Goal: Information Seeking & Learning: Learn about a topic

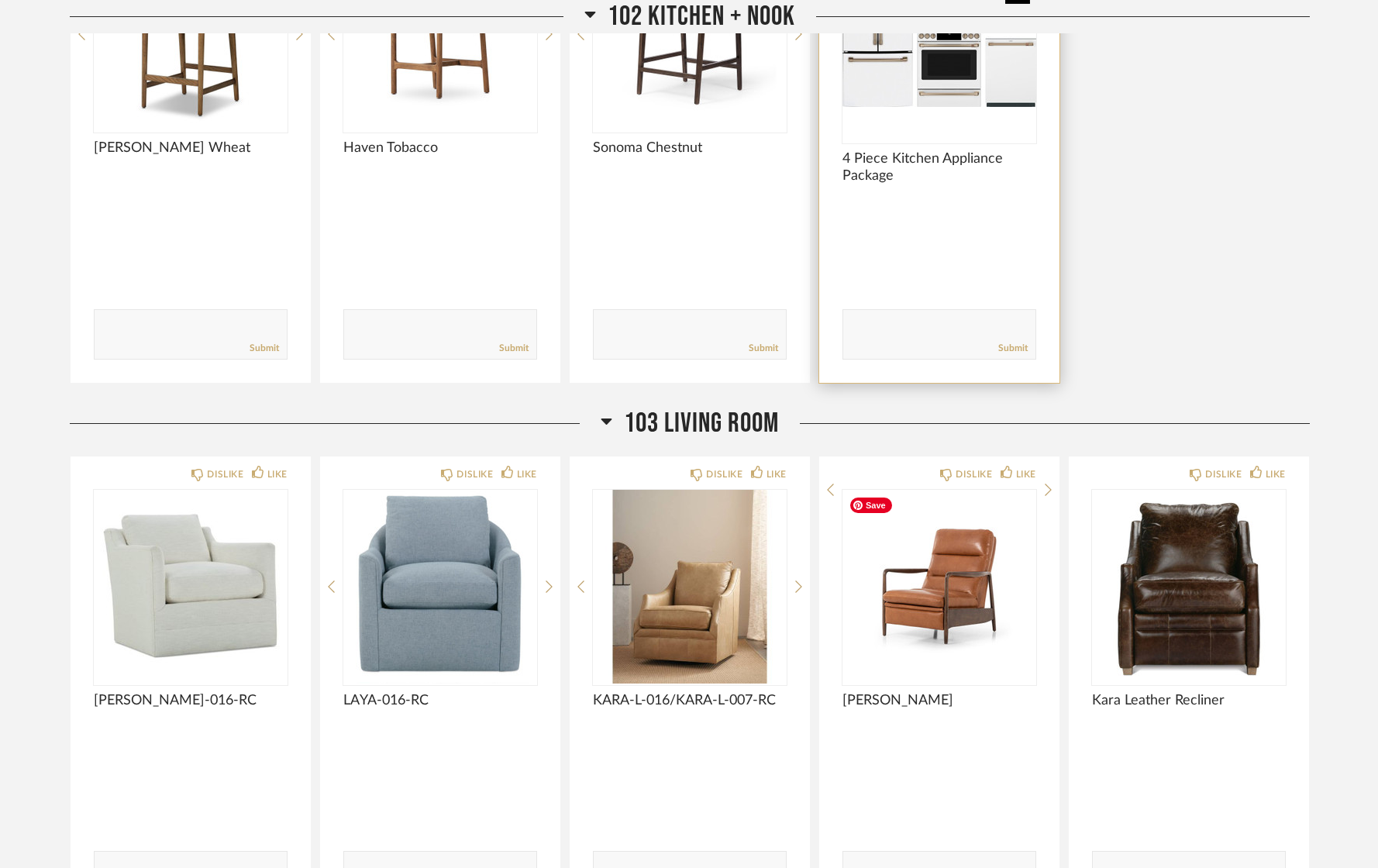
scroll to position [548, 0]
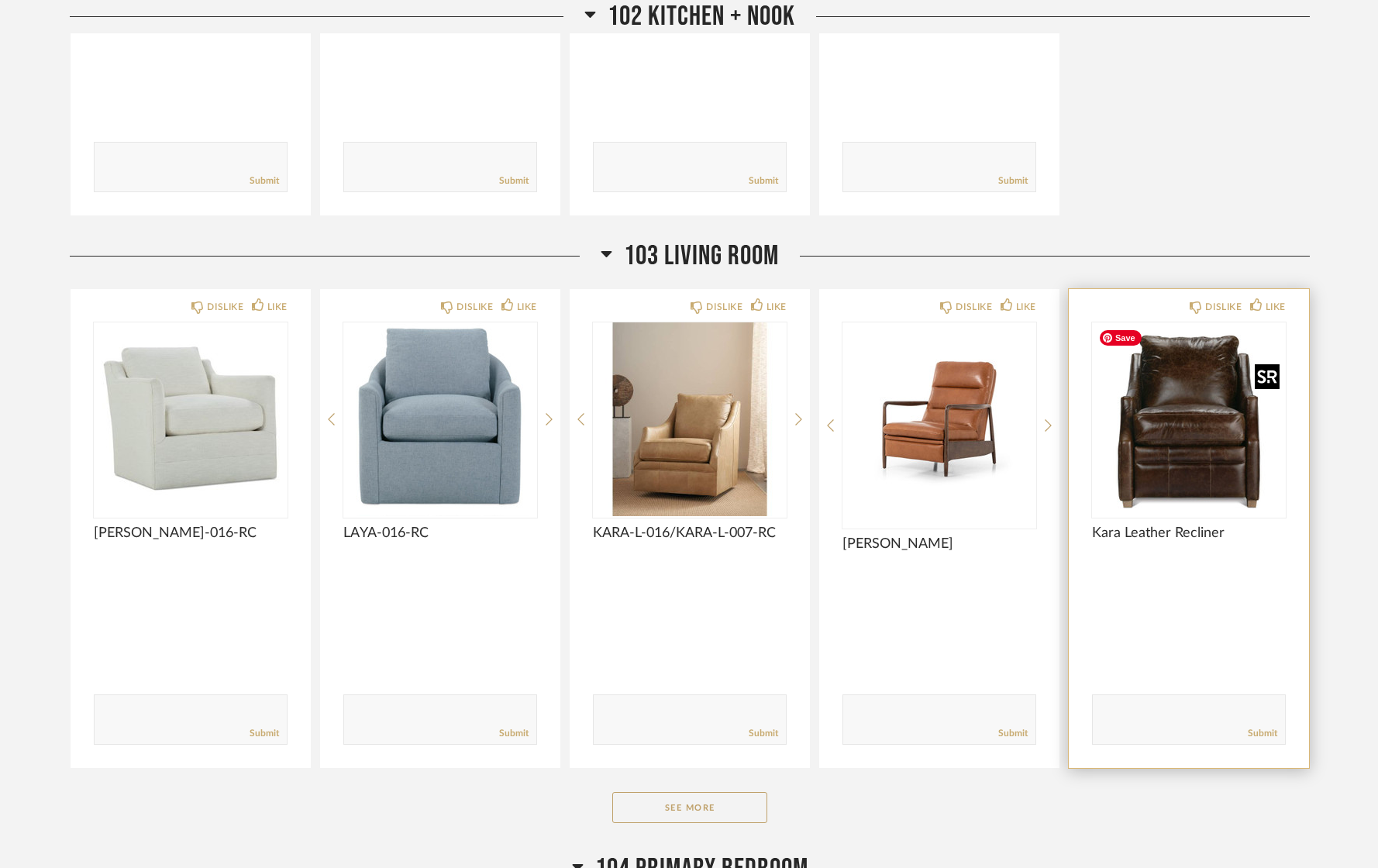
click at [1219, 451] on div at bounding box center [1189, 419] width 194 height 194
click at [1219, 451] on img "0" at bounding box center [1189, 419] width 194 height 194
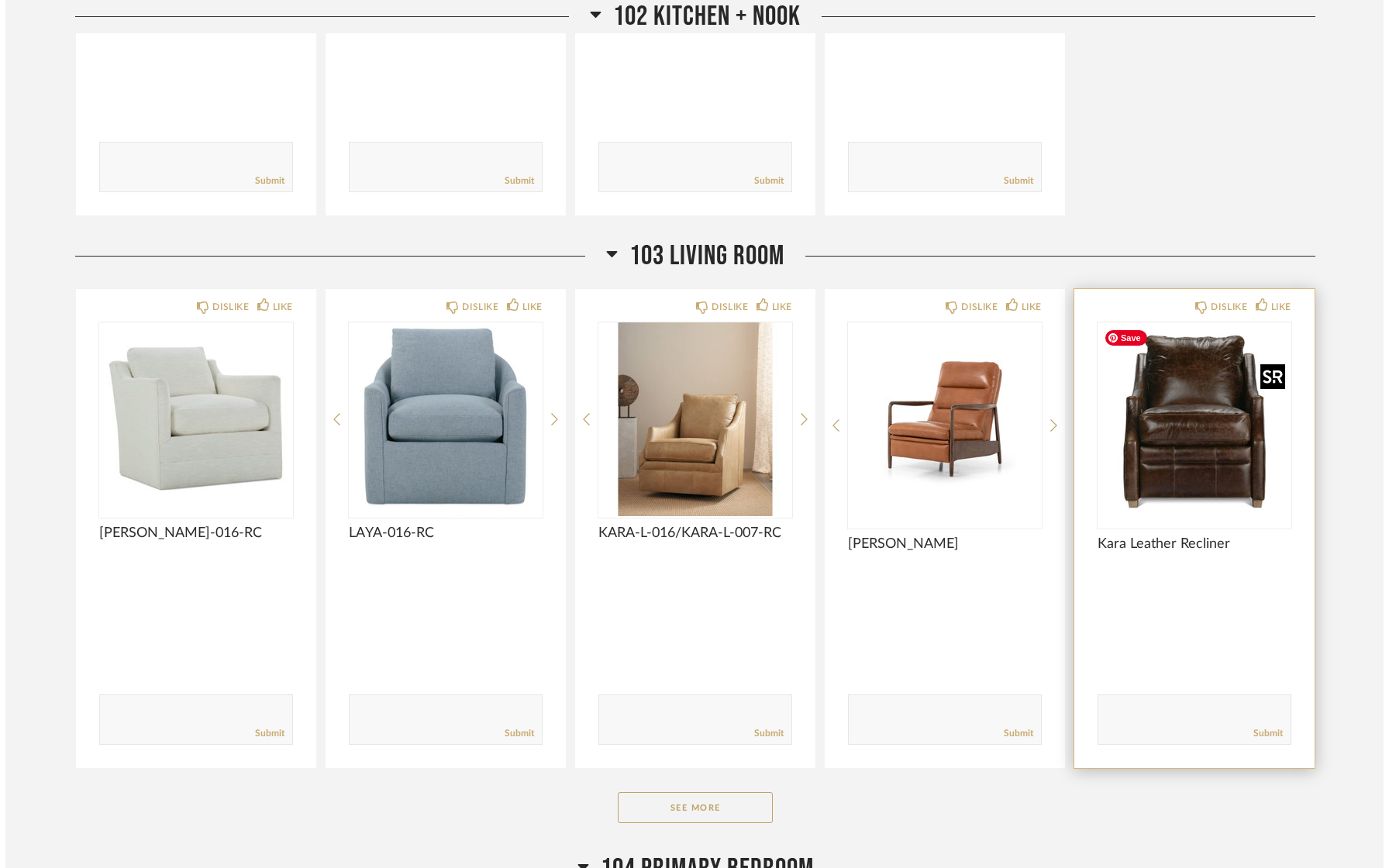
scroll to position [0, 0]
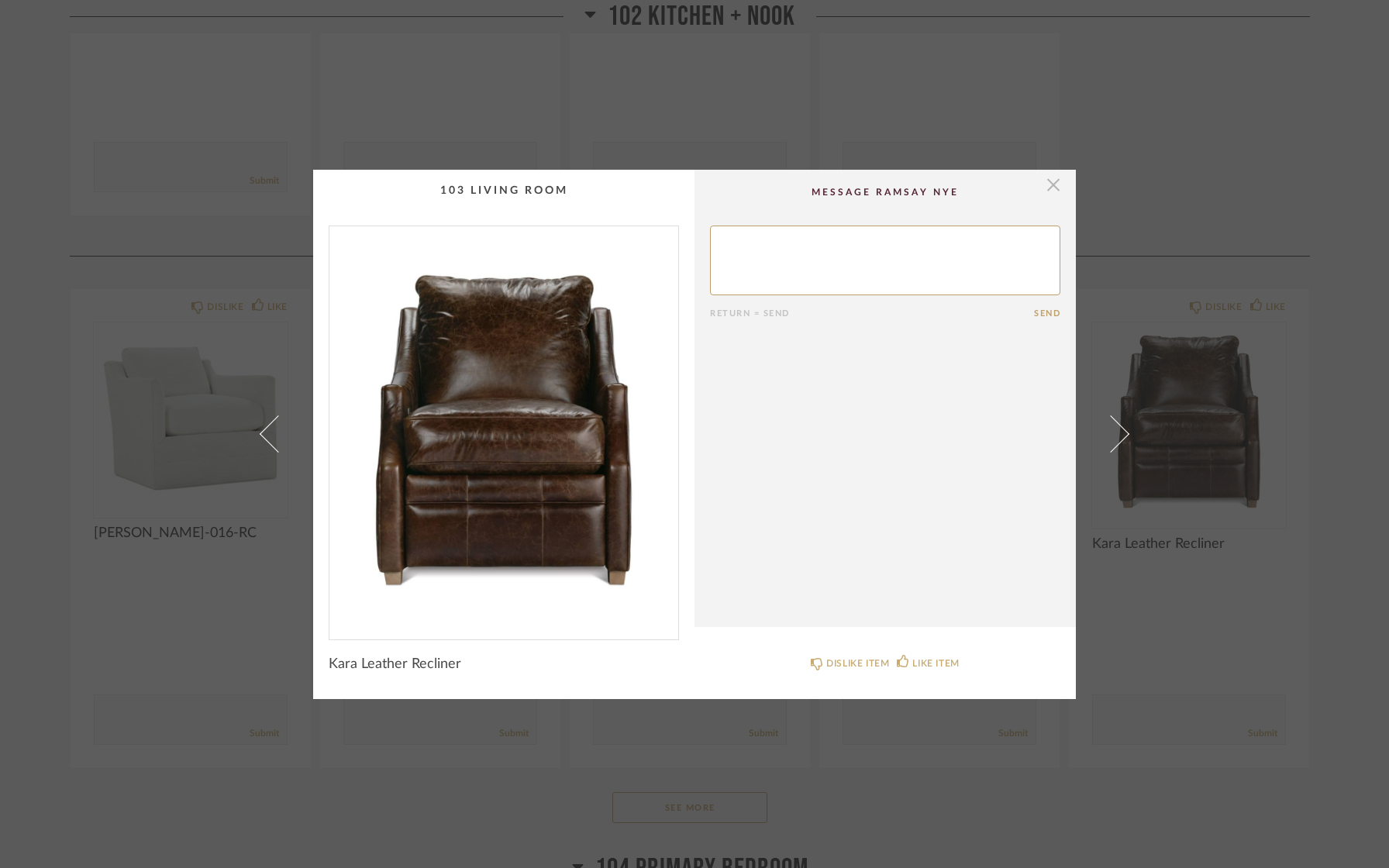
click at [1044, 189] on span "button" at bounding box center [1053, 185] width 31 height 31
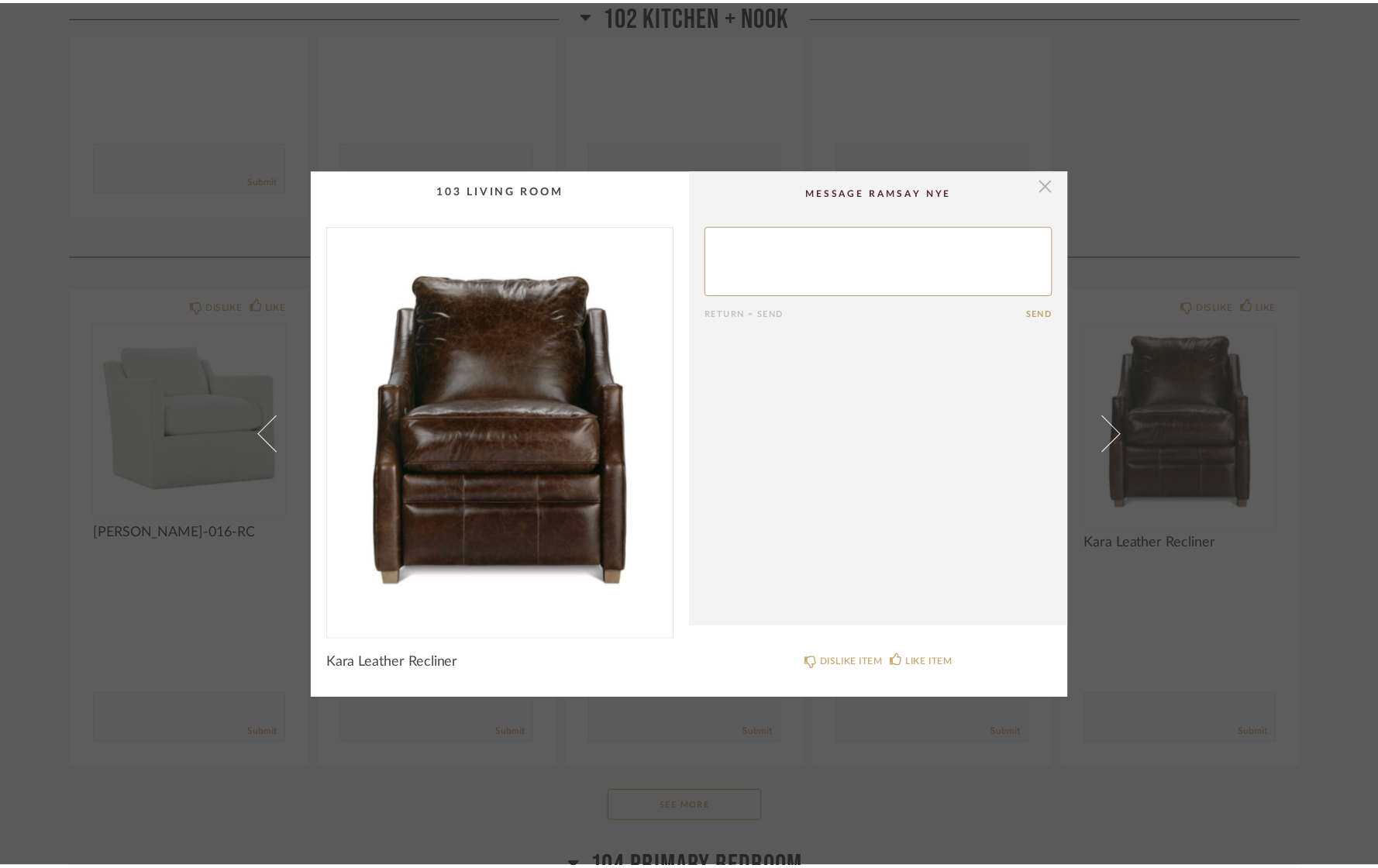
scroll to position [548, 0]
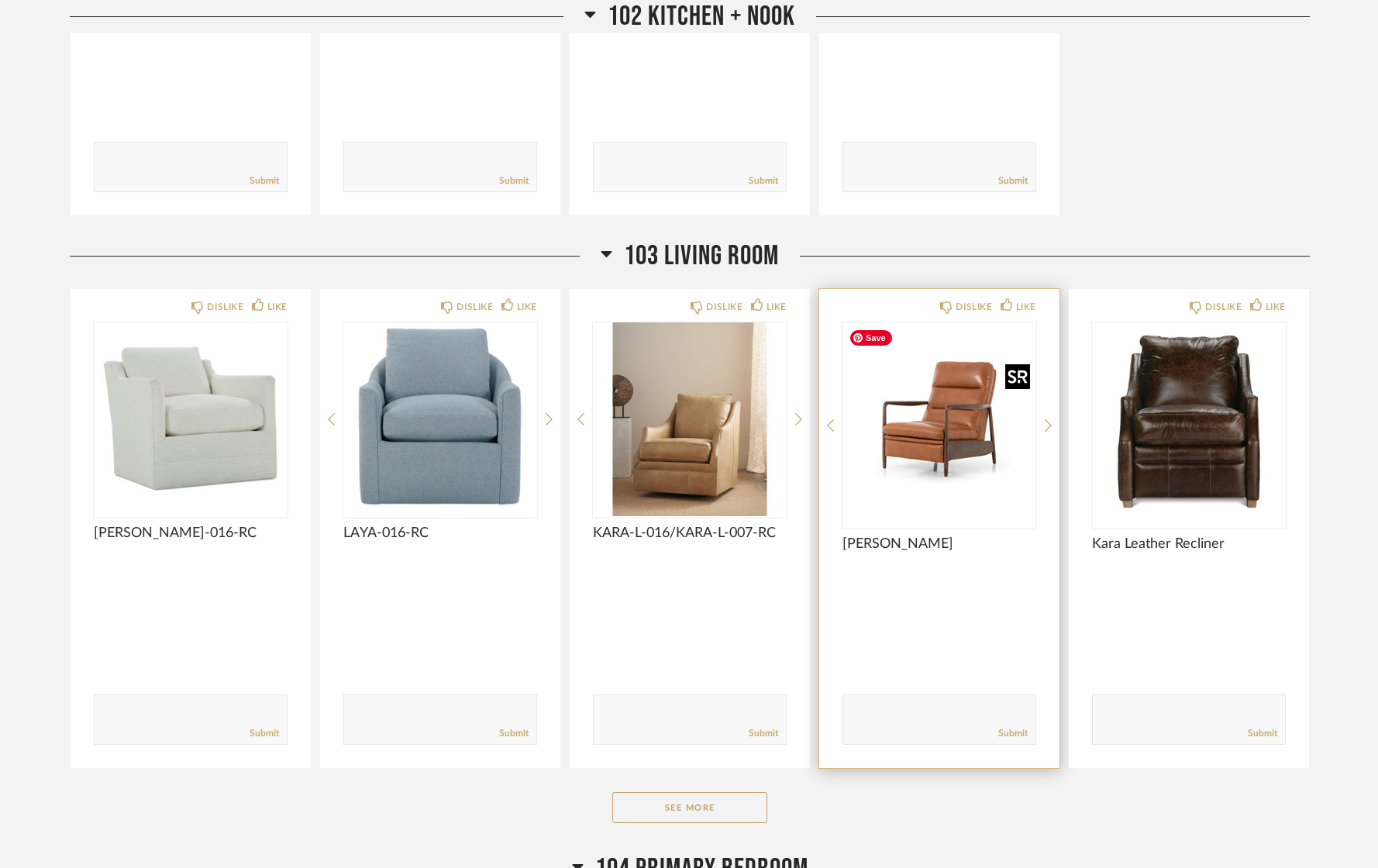
click at [943, 436] on img "0" at bounding box center [939, 419] width 194 height 194
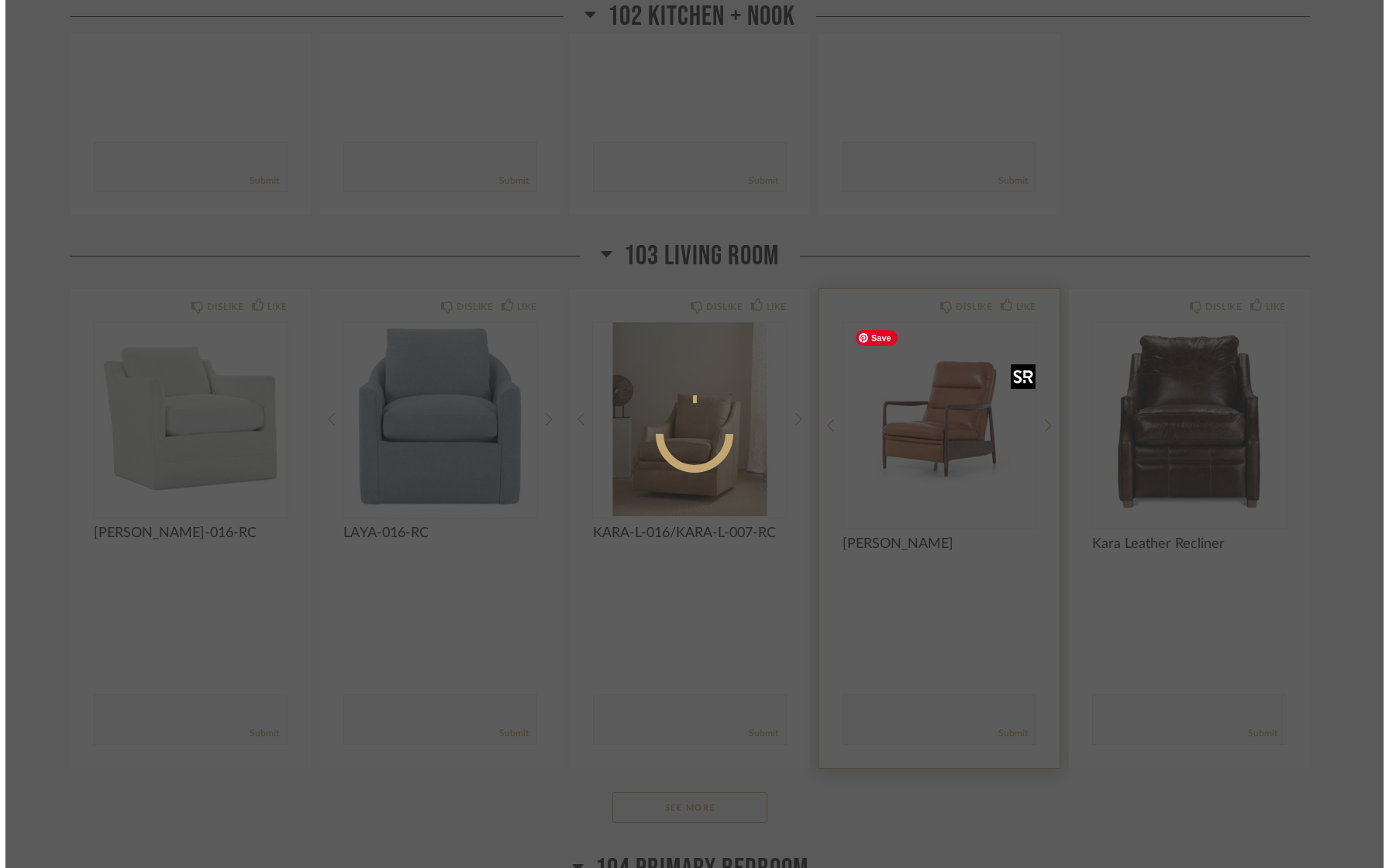
scroll to position [0, 0]
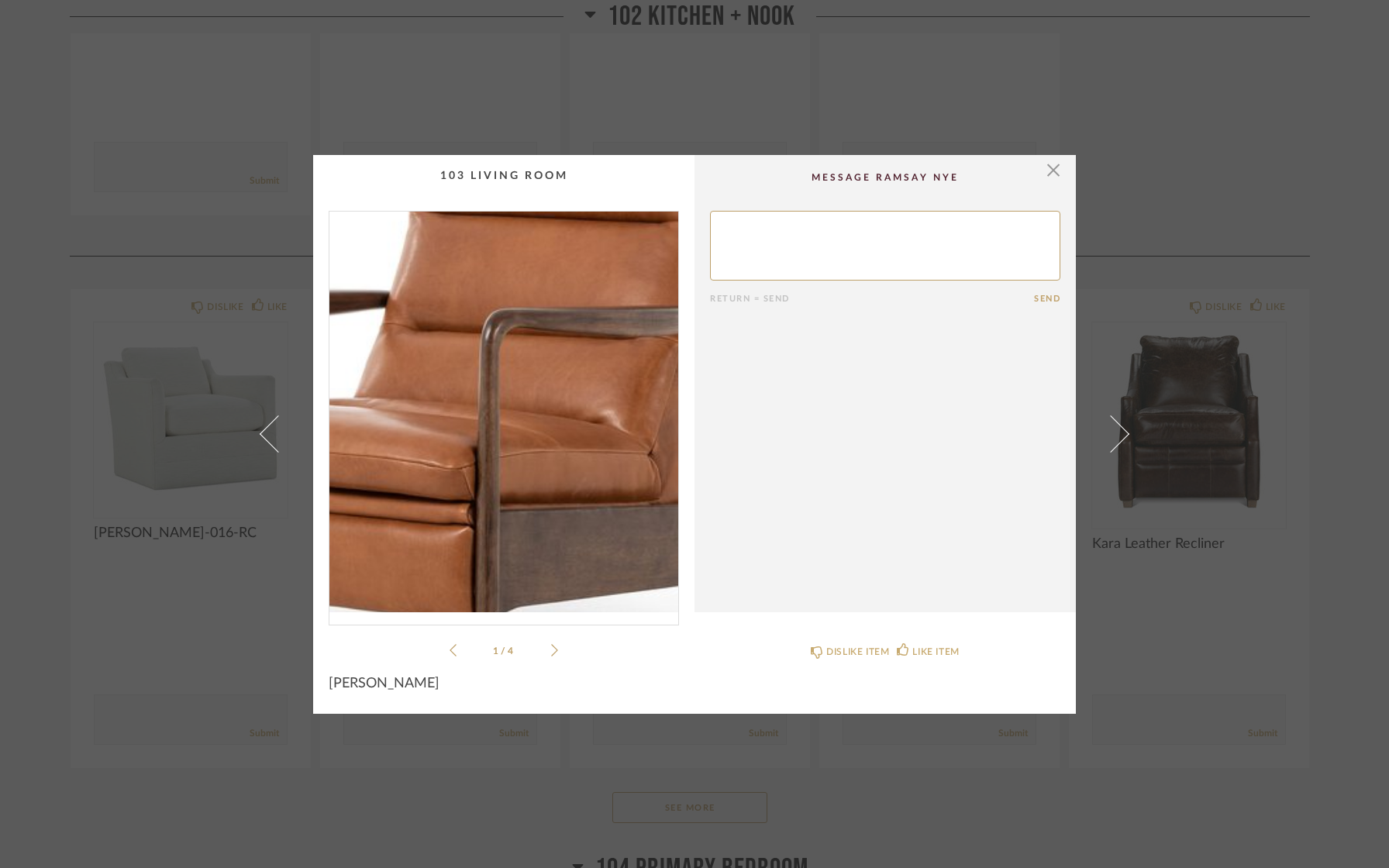
click at [516, 419] on img "0" at bounding box center [504, 411] width 349 height 400
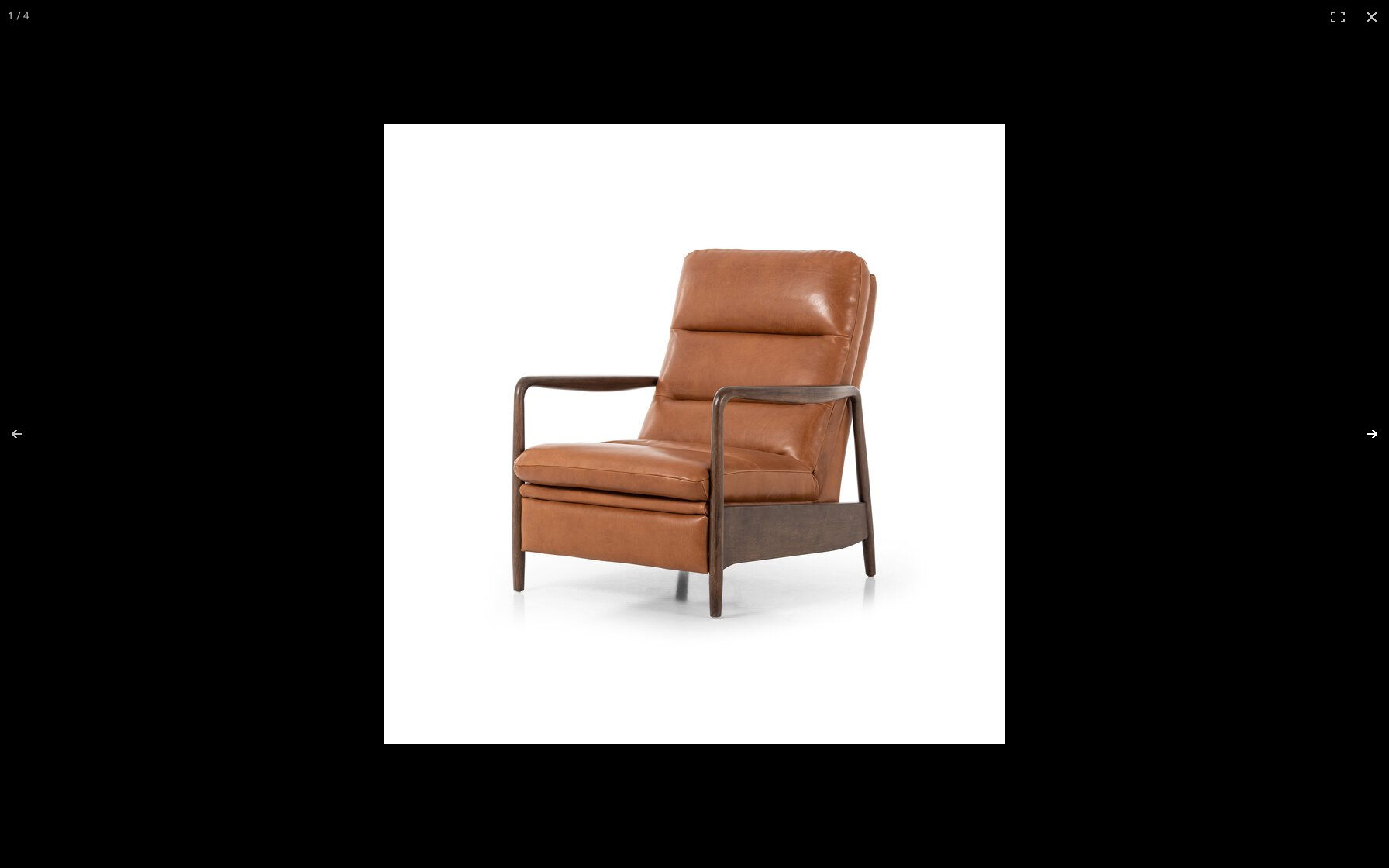
click at [1363, 436] on button at bounding box center [1361, 433] width 54 height 78
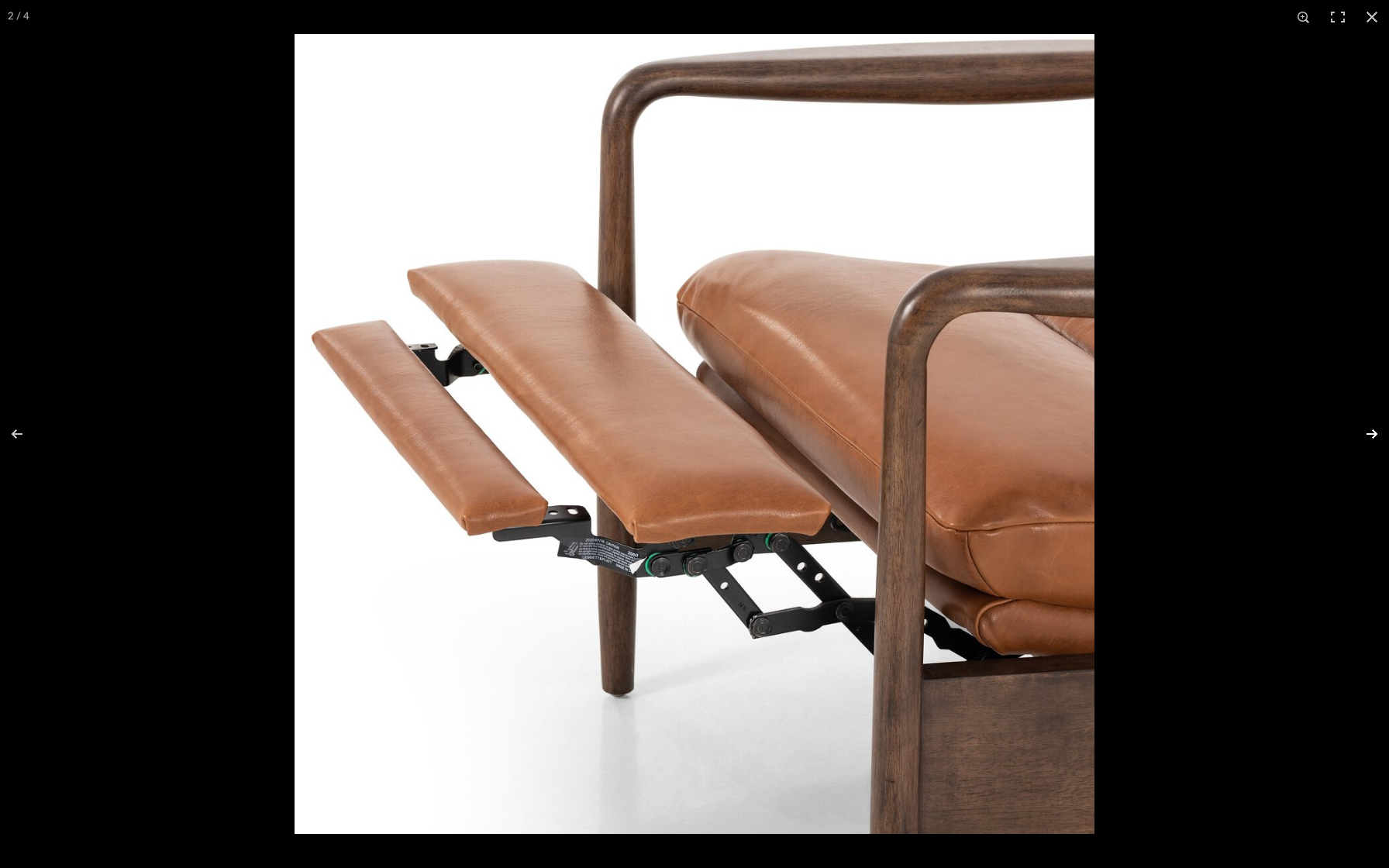
click at [1367, 432] on button at bounding box center [1361, 433] width 54 height 78
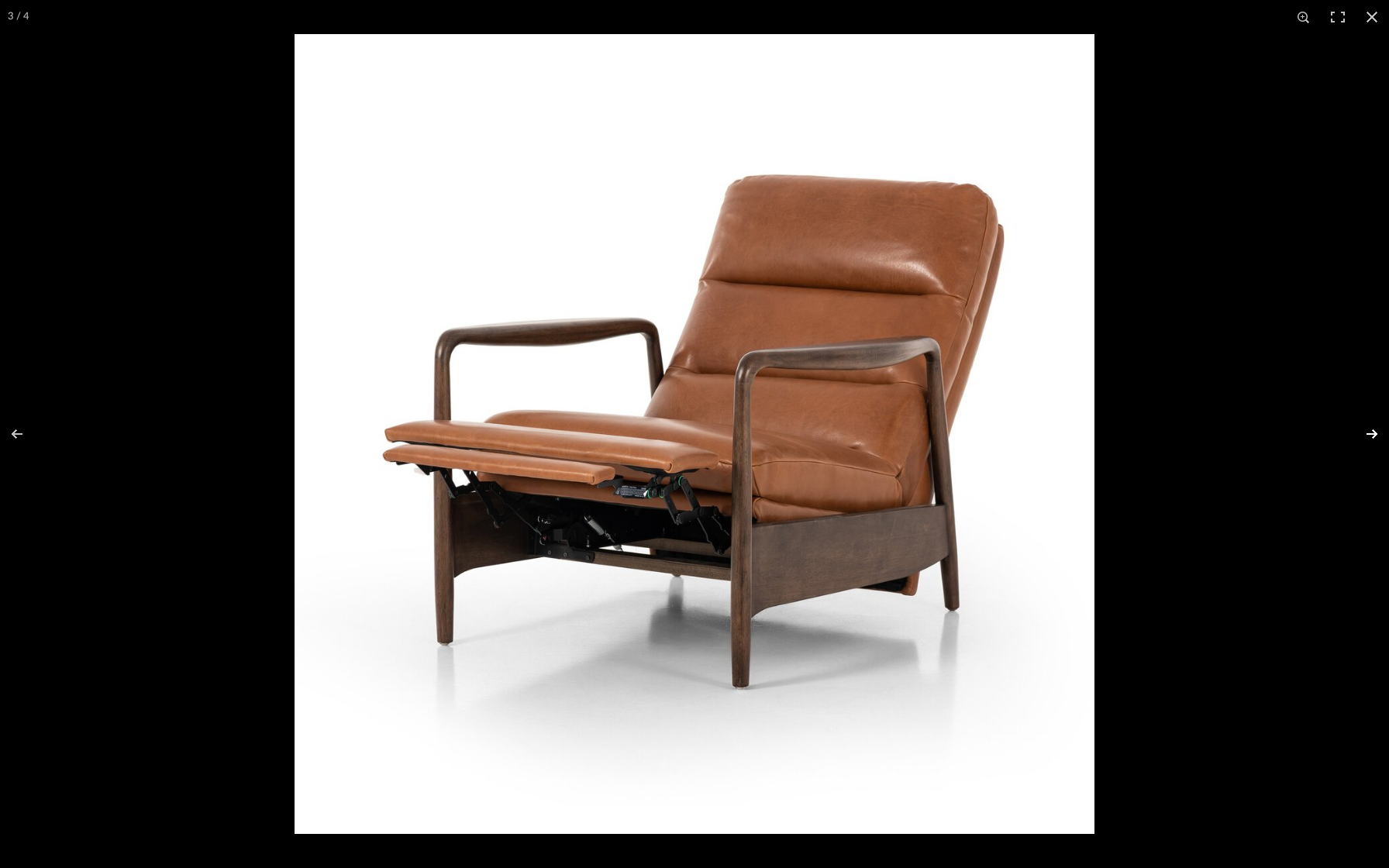
click at [1367, 432] on button at bounding box center [1361, 433] width 54 height 78
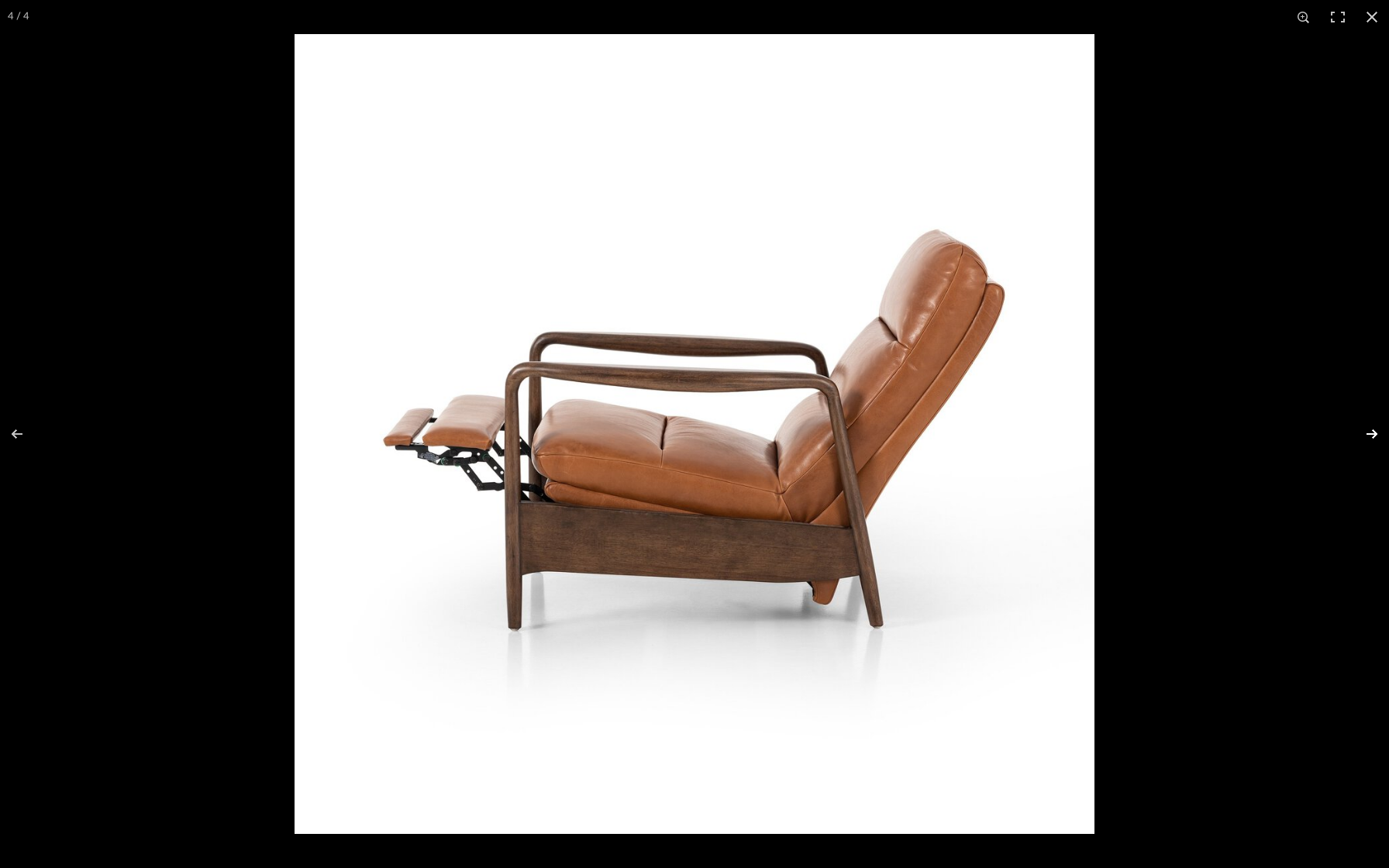
click at [1367, 432] on button at bounding box center [1361, 433] width 54 height 78
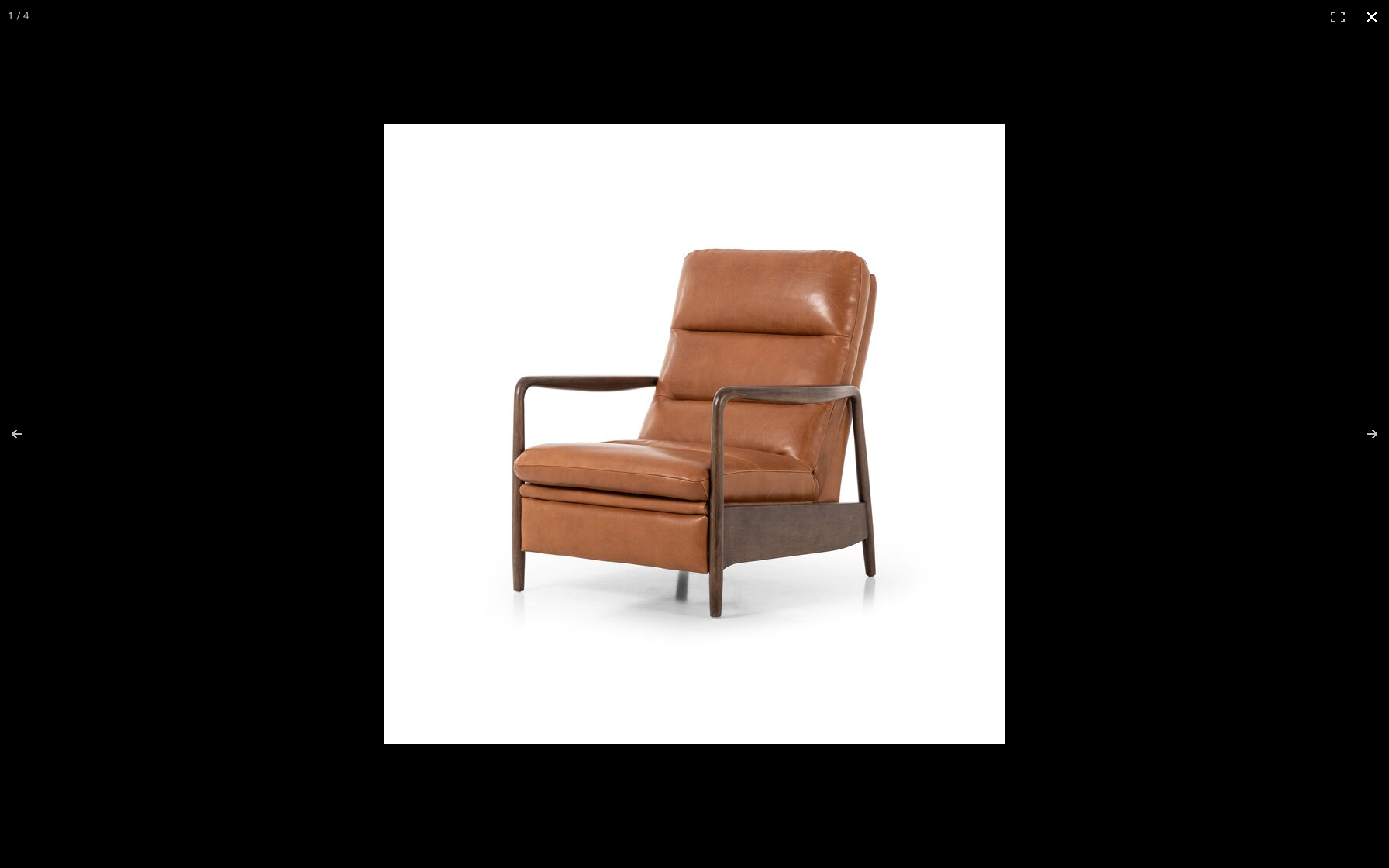
click at [1378, 14] on button at bounding box center [1371, 16] width 34 height 34
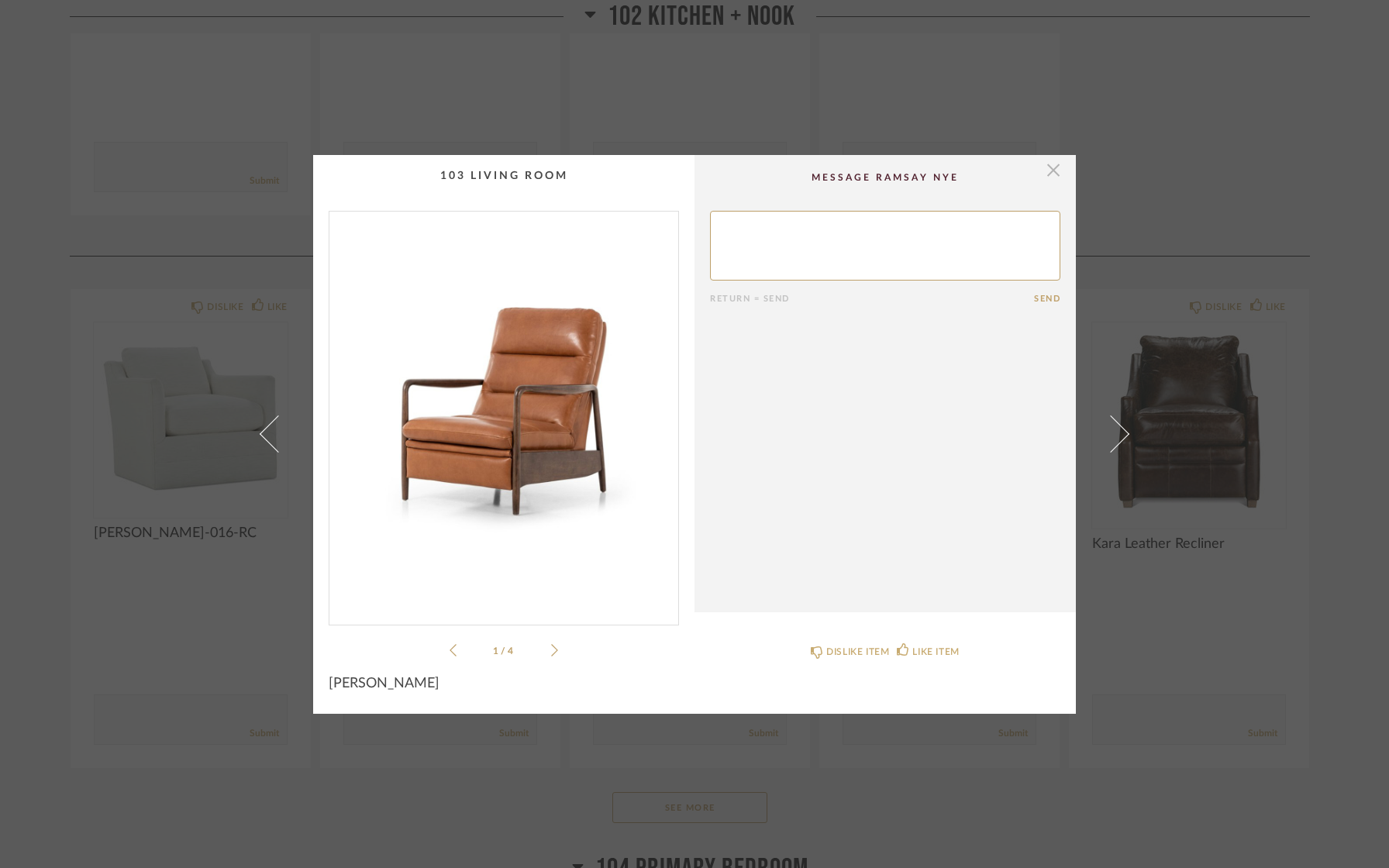
click at [1042, 173] on span "button" at bounding box center [1053, 171] width 31 height 31
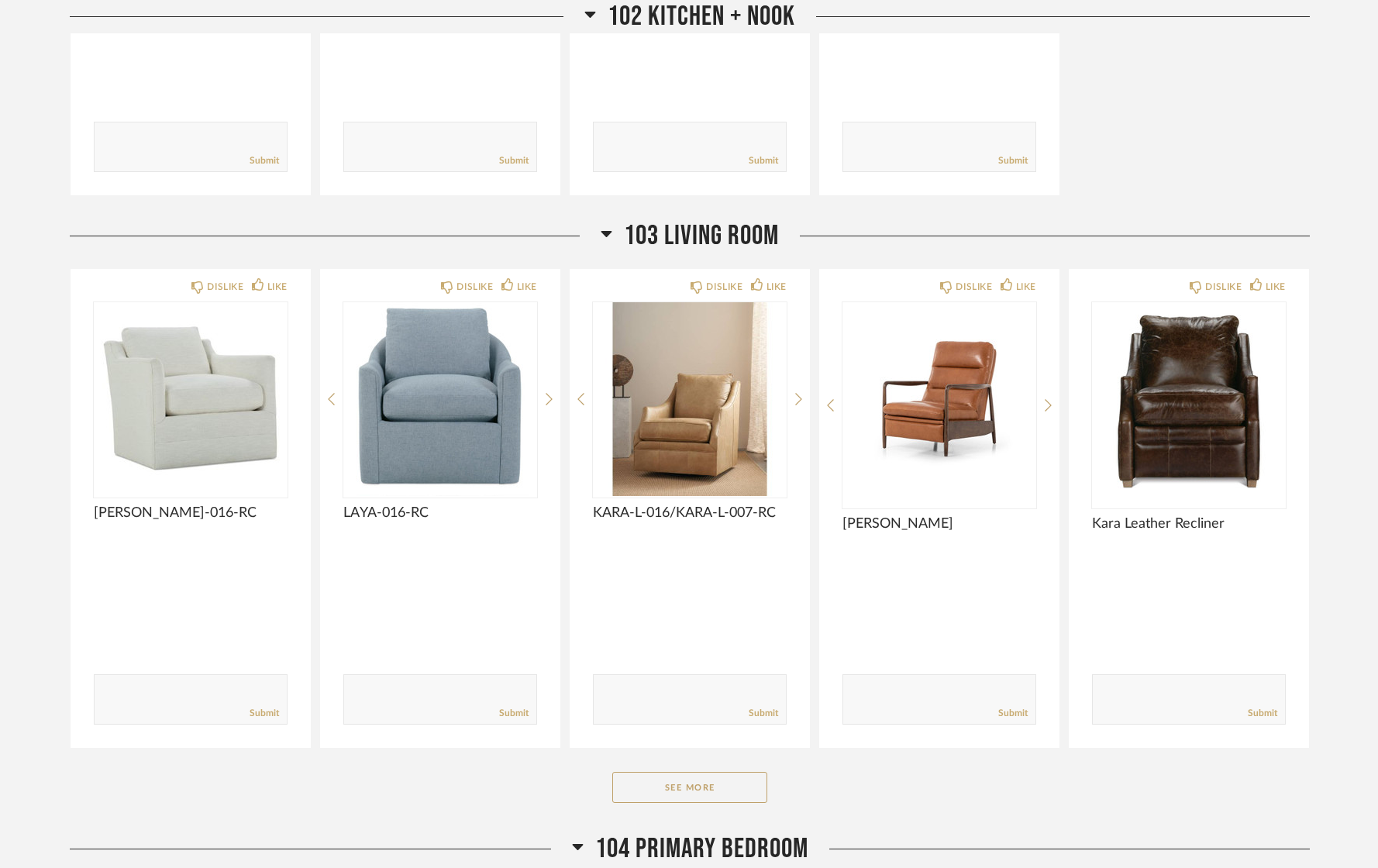
scroll to position [566, 0]
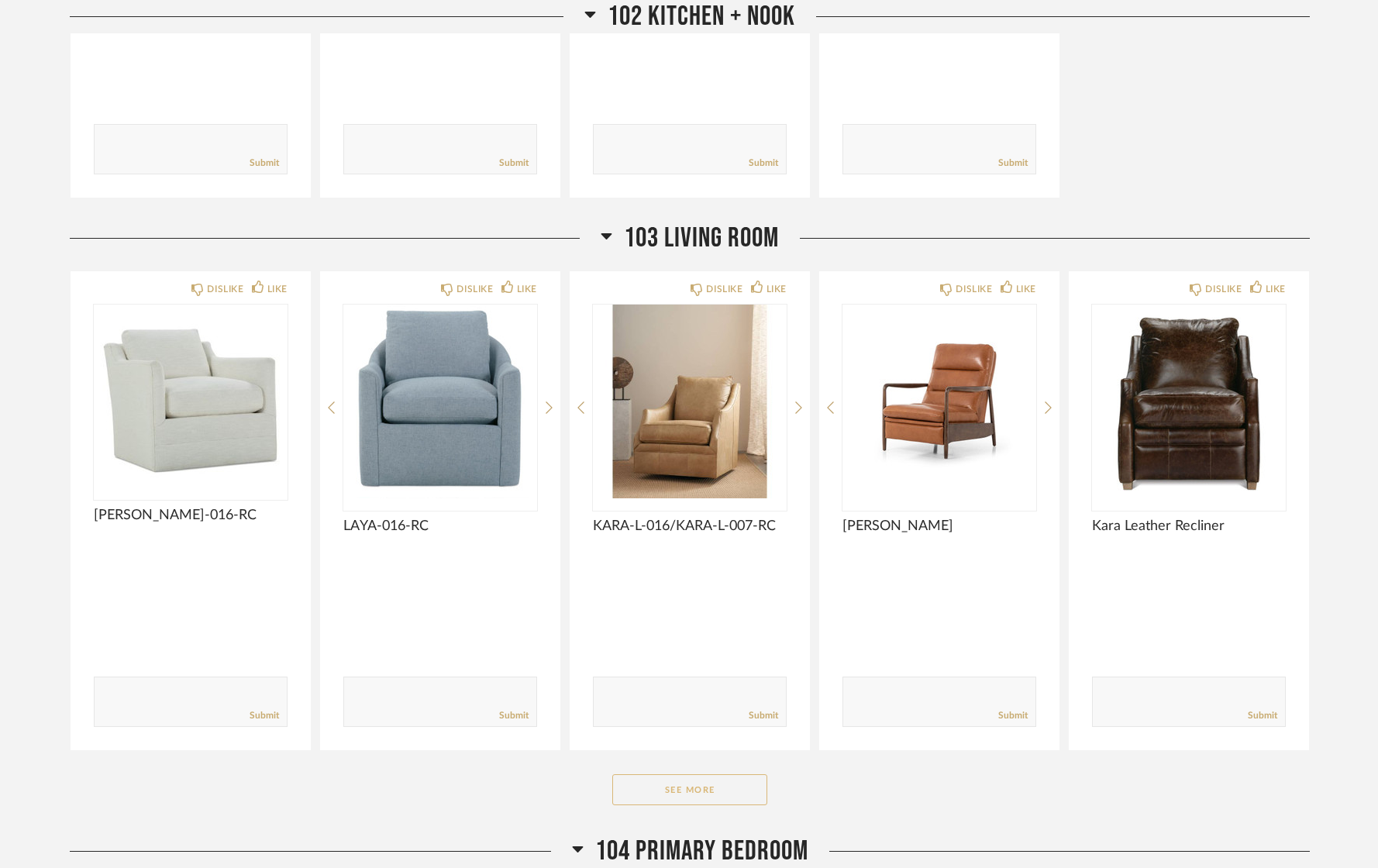
click at [685, 802] on button "See More" at bounding box center [690, 789] width 155 height 31
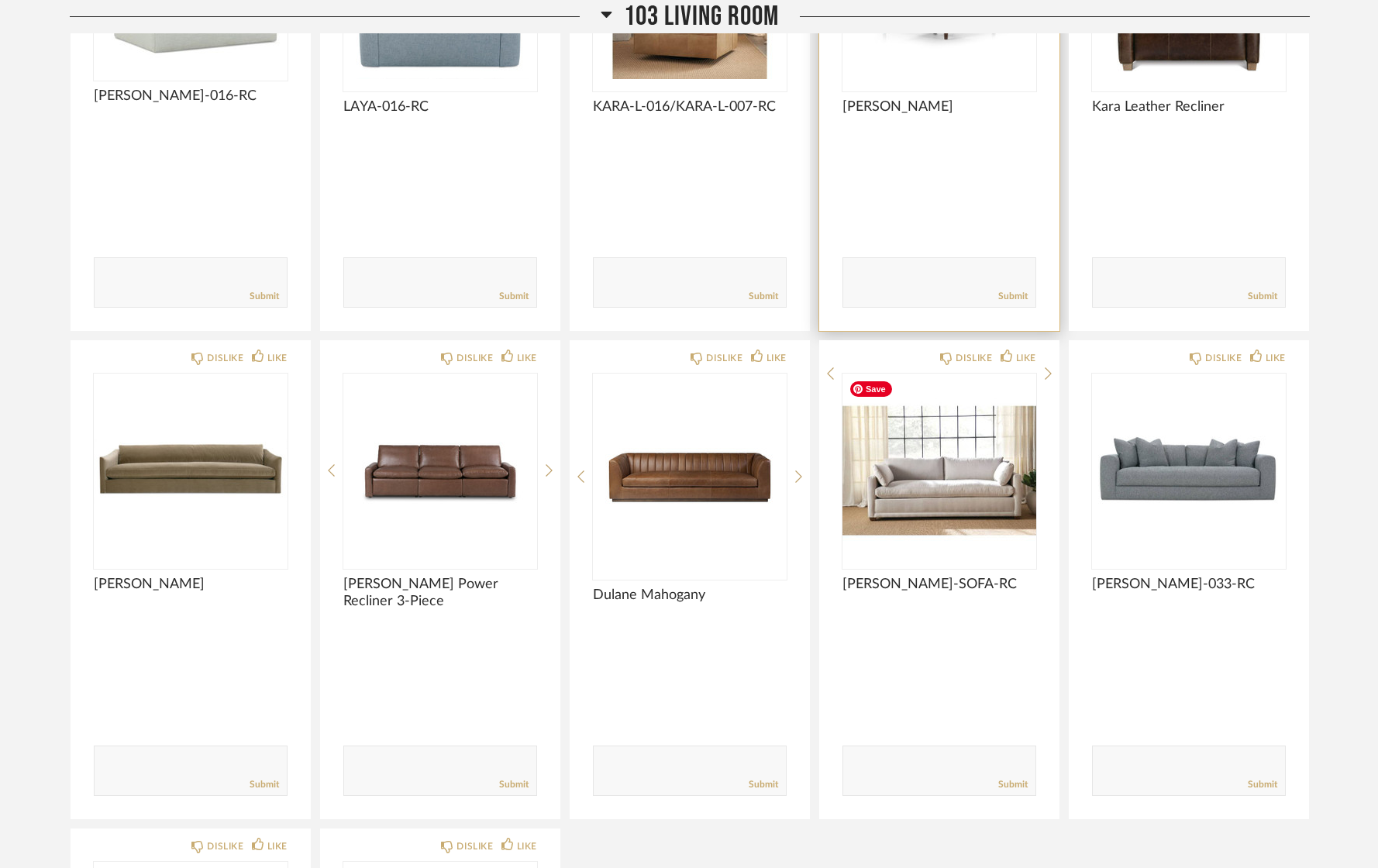
scroll to position [1007, 0]
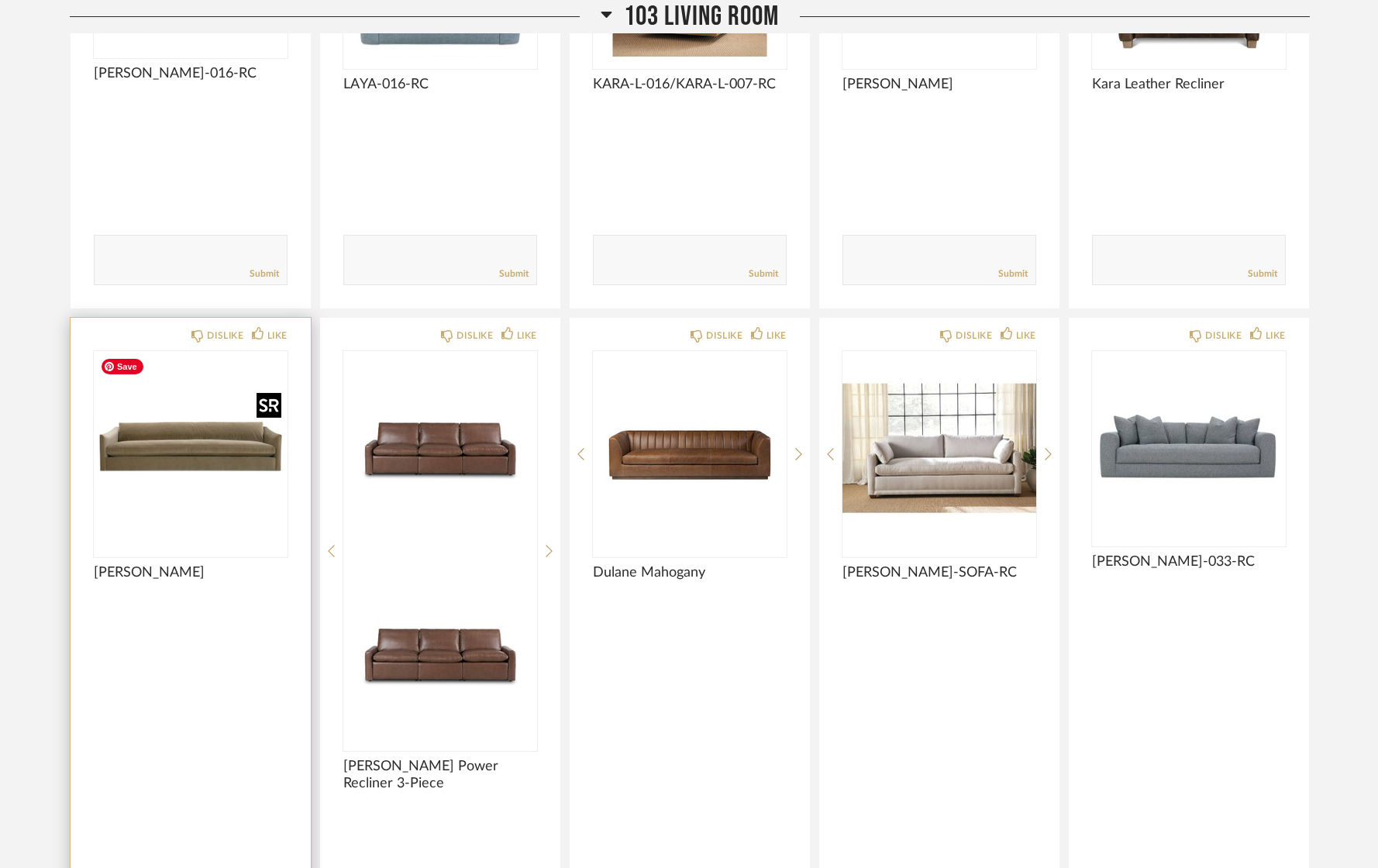
click at [0, 0] on img at bounding box center [0, 0] width 0 height 0
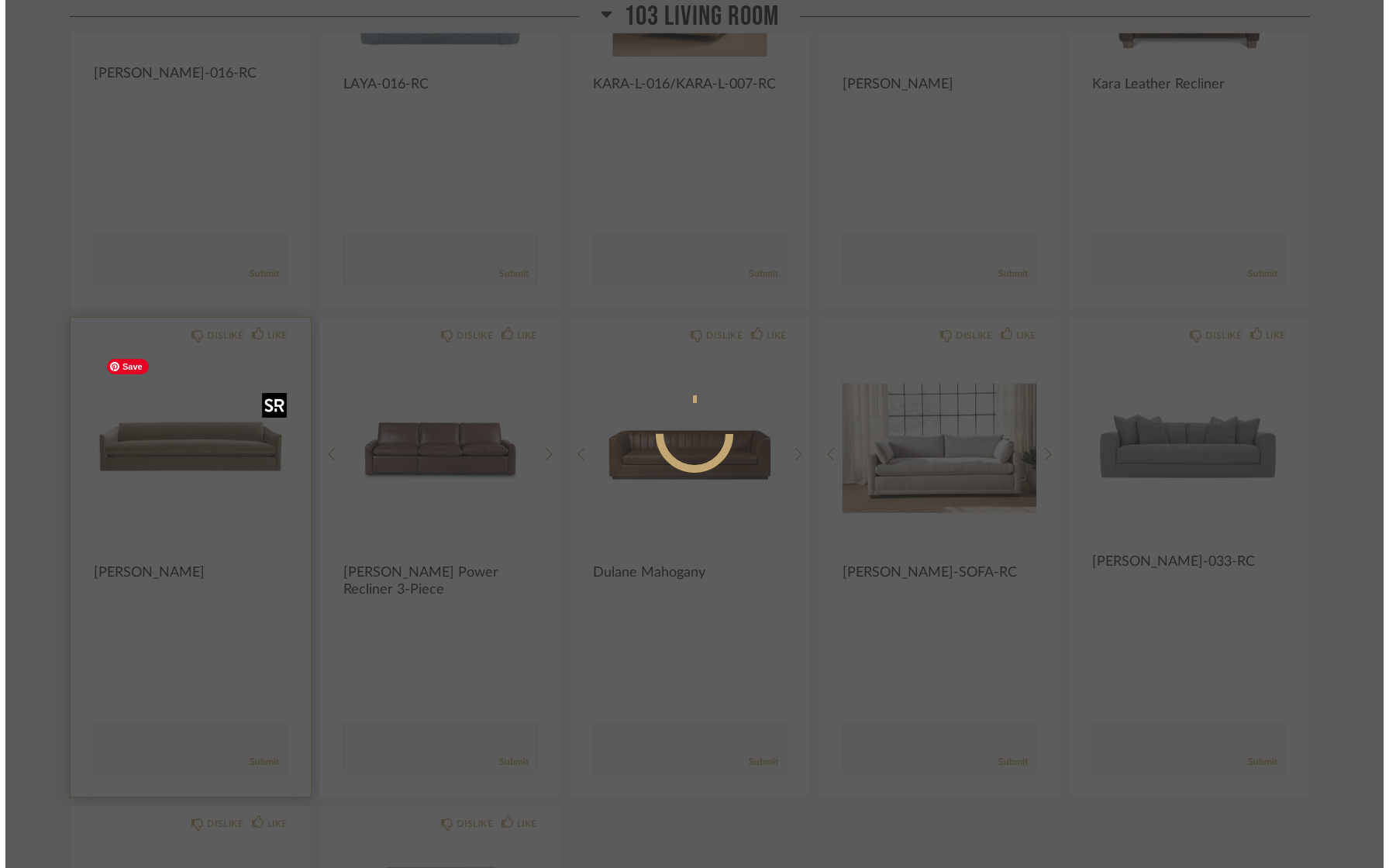
scroll to position [0, 0]
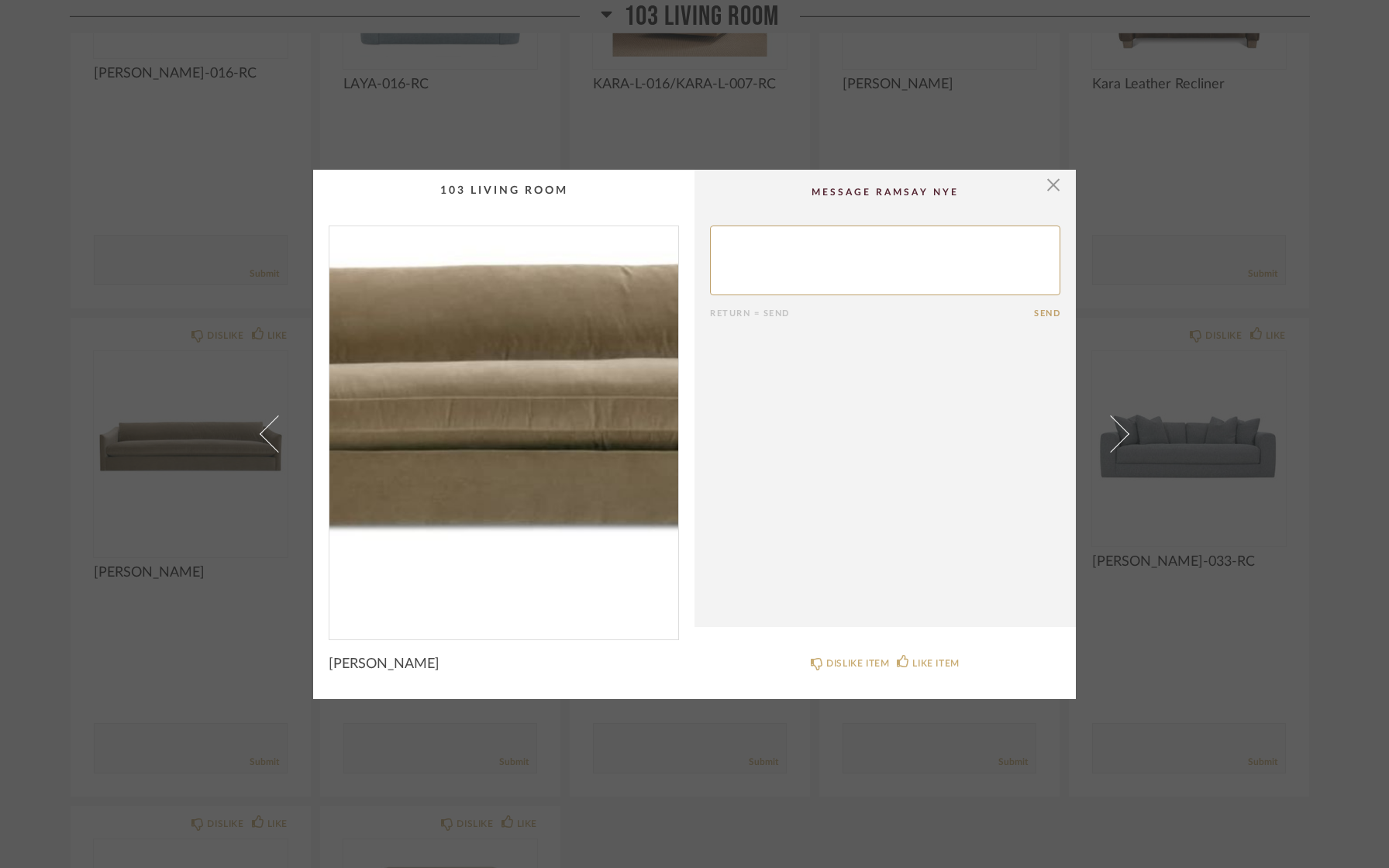
click at [468, 436] on img "0" at bounding box center [504, 427] width 349 height 400
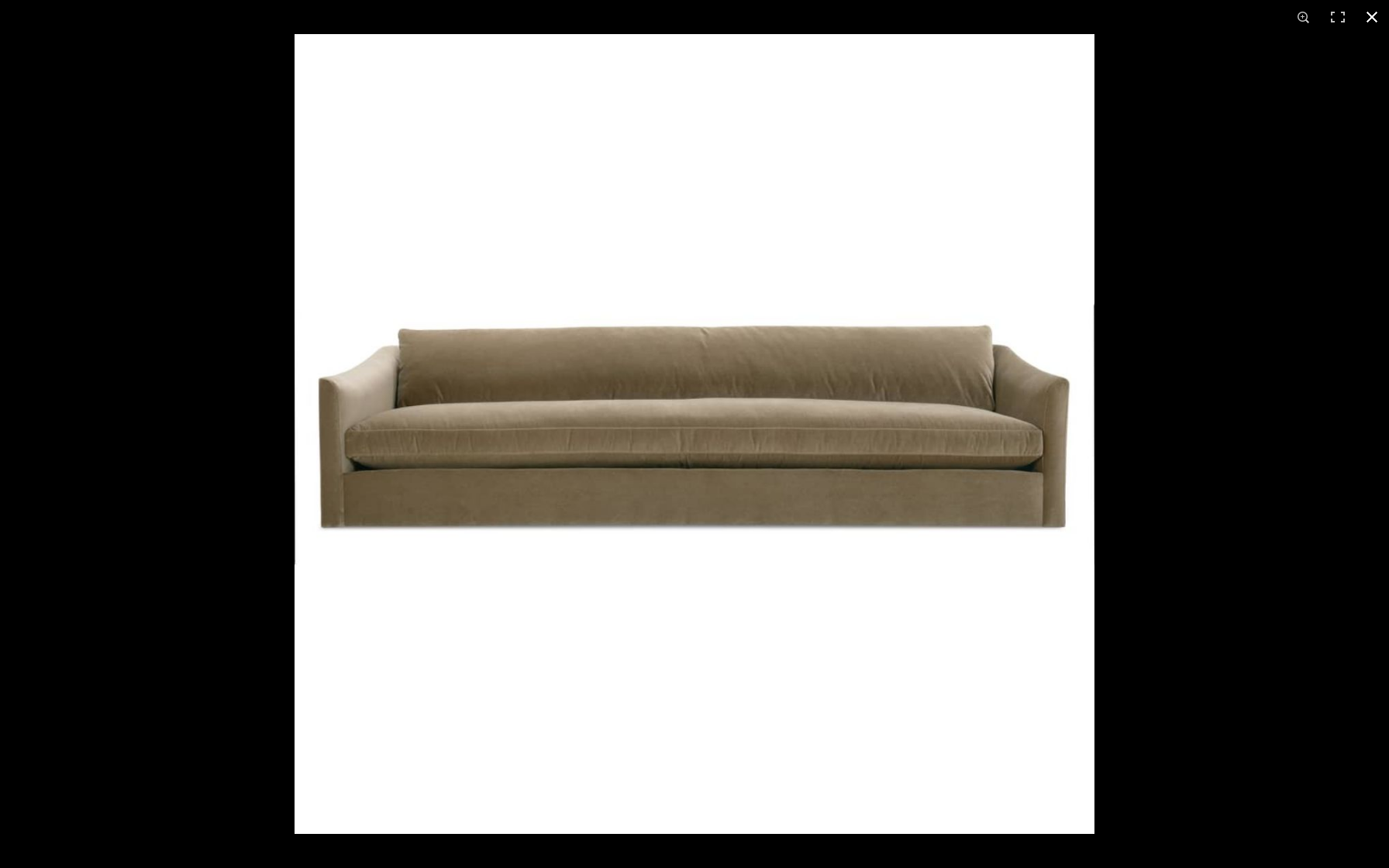
click at [1370, 20] on button at bounding box center [1371, 16] width 34 height 34
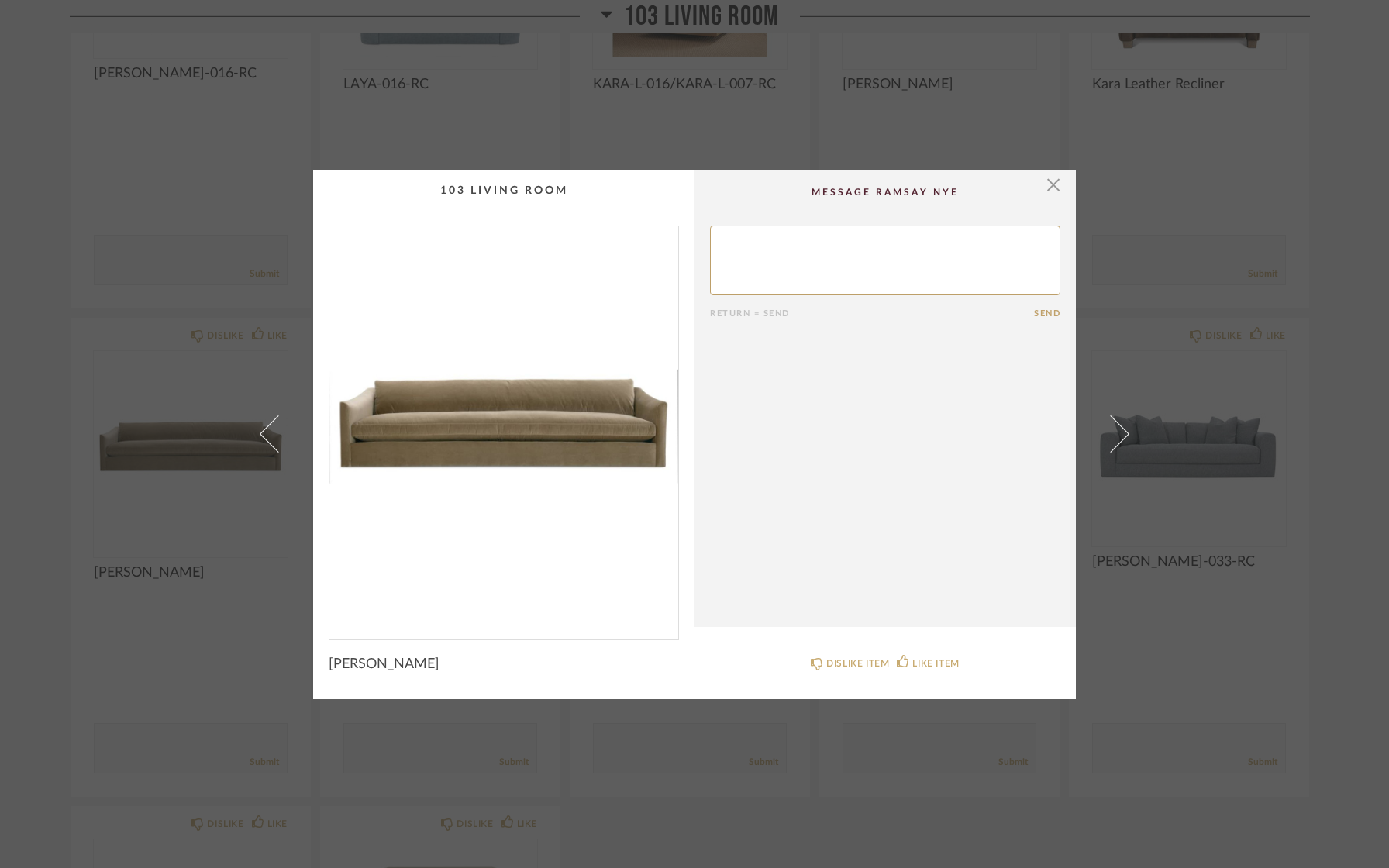
click at [232, 203] on div "× Return = Send Send [PERSON_NAME] DISLIKE ITEM LIKE ITEM" at bounding box center [694, 434] width 1389 height 868
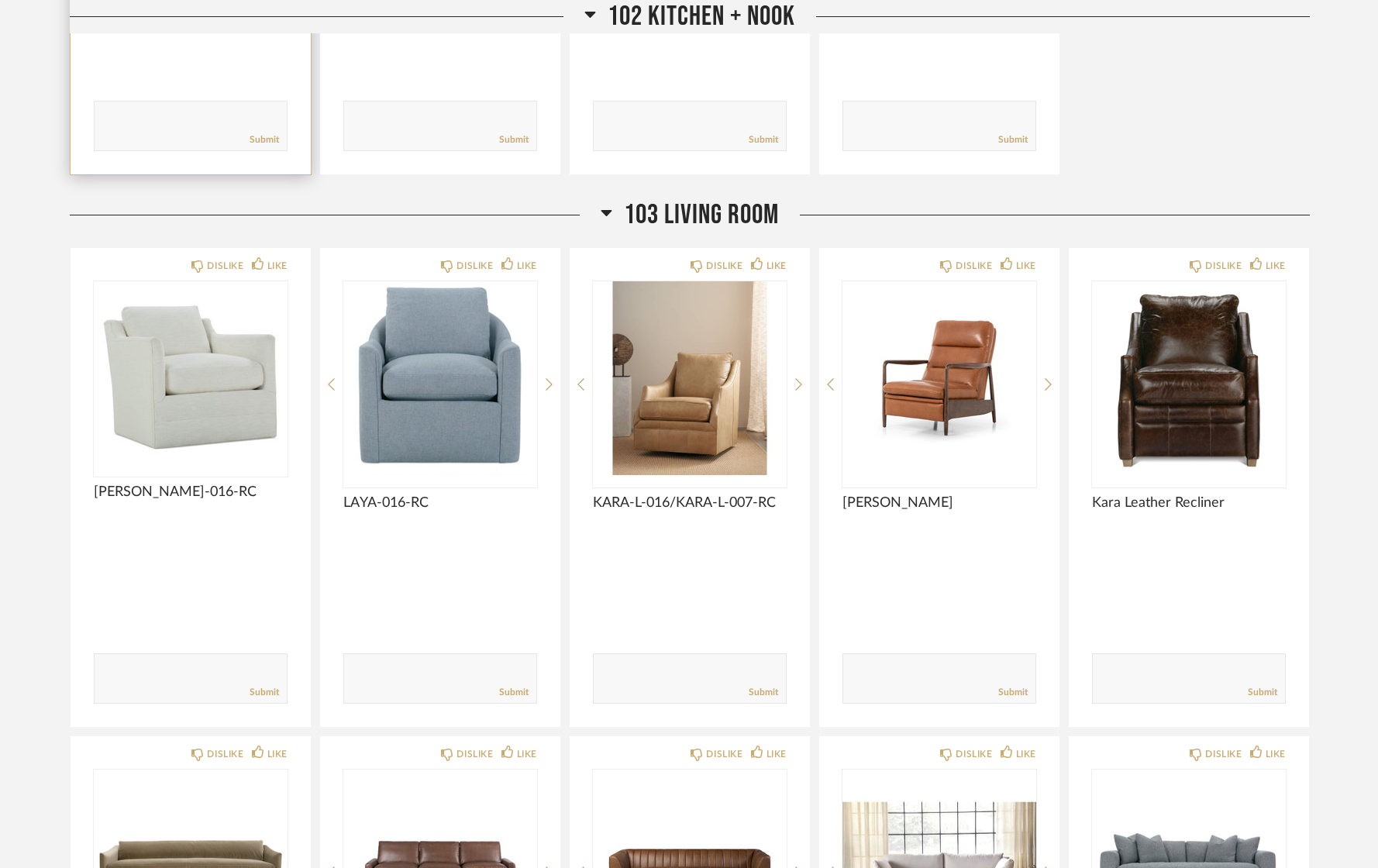
scroll to position [548, 0]
